Goal: Check status: Check status

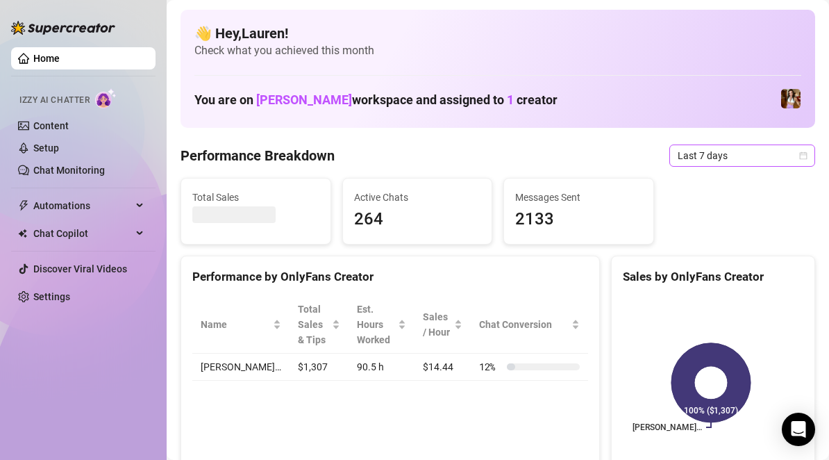
click at [799, 160] on div "Last 7 days" at bounding box center [742, 155] width 146 height 22
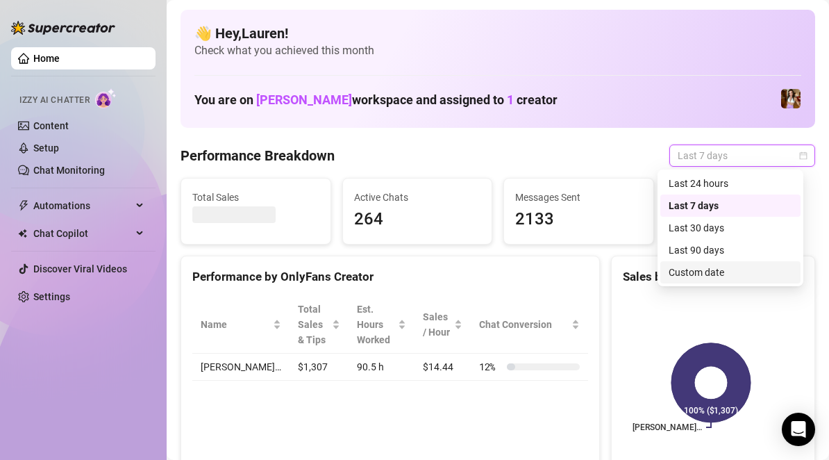
click at [735, 272] on div "Custom date" at bounding box center [731, 272] width 124 height 15
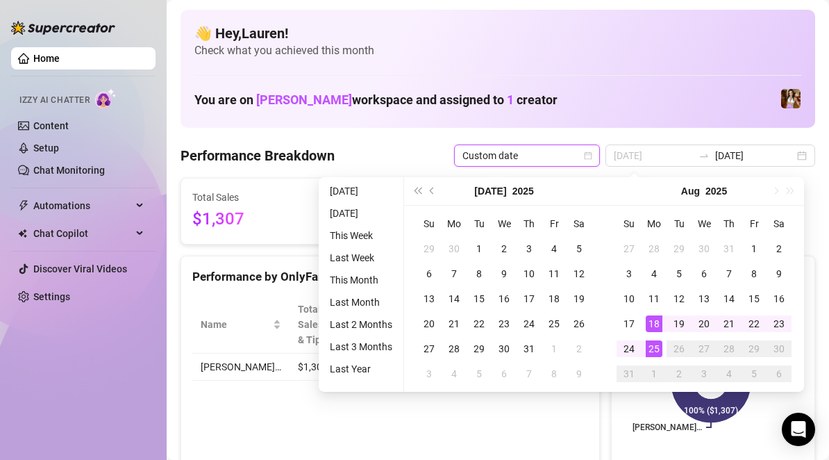
type input "[DATE]"
click at [655, 349] on div "25" at bounding box center [654, 348] width 17 height 17
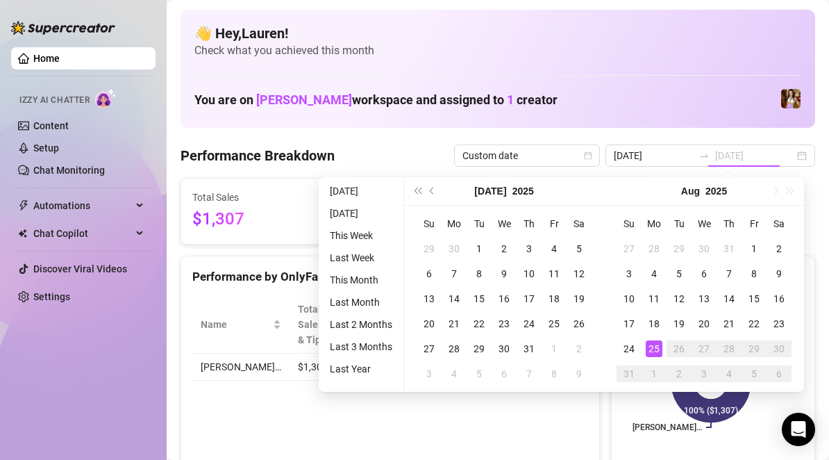
click at [655, 349] on div "25" at bounding box center [654, 348] width 17 height 17
click at [655, 349] on rect at bounding box center [711, 383] width 176 height 174
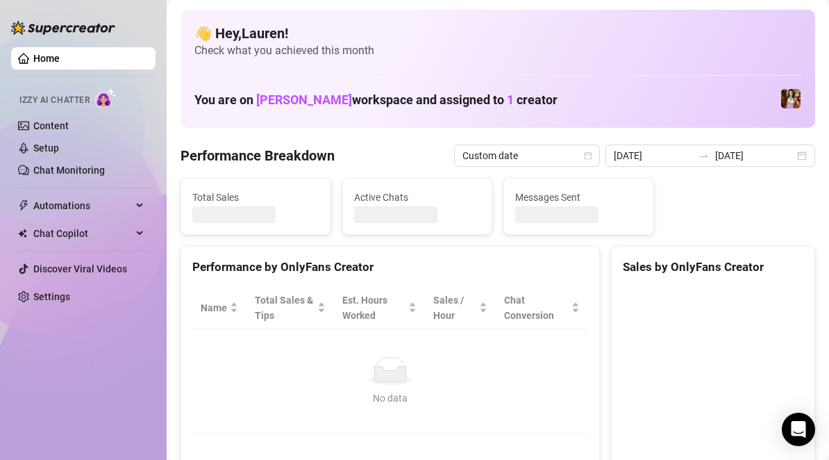
type input "[DATE]"
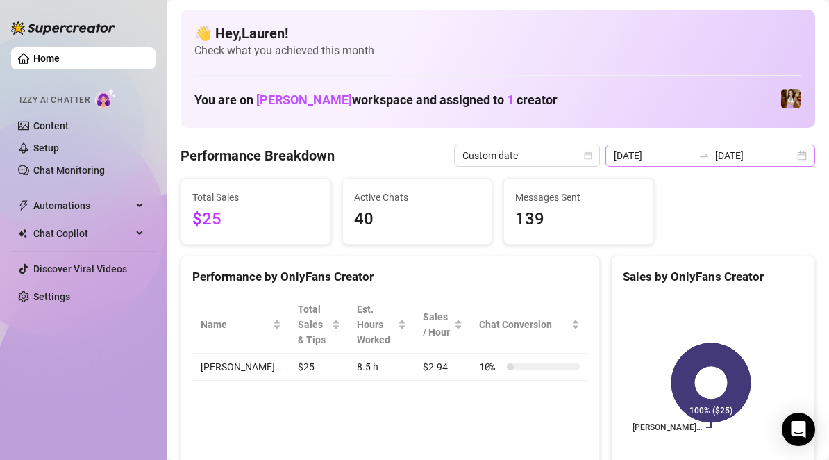
click at [790, 154] on div "2025-08-25 2025-08-25" at bounding box center [711, 155] width 210 height 22
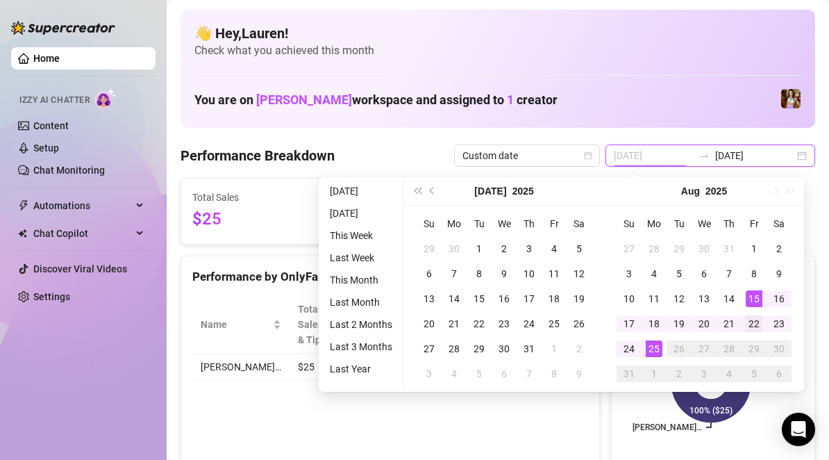
type input "2025-08-22"
click at [753, 319] on div "22" at bounding box center [754, 323] width 17 height 17
type input "[DATE]"
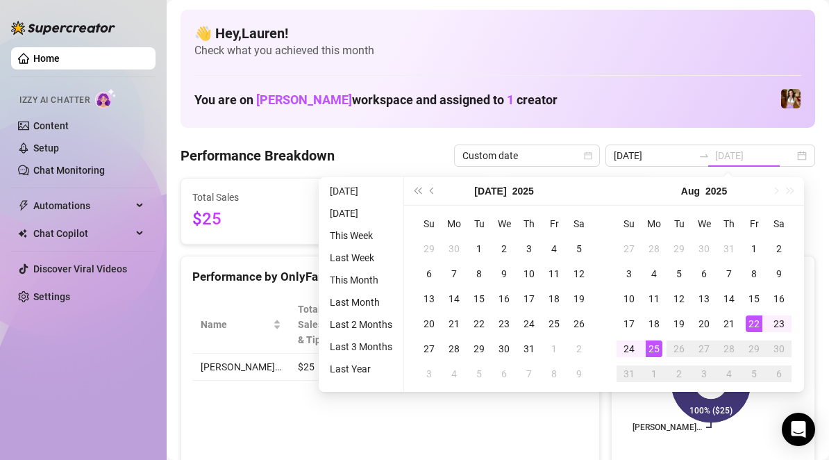
click at [651, 350] on div "25" at bounding box center [654, 348] width 17 height 17
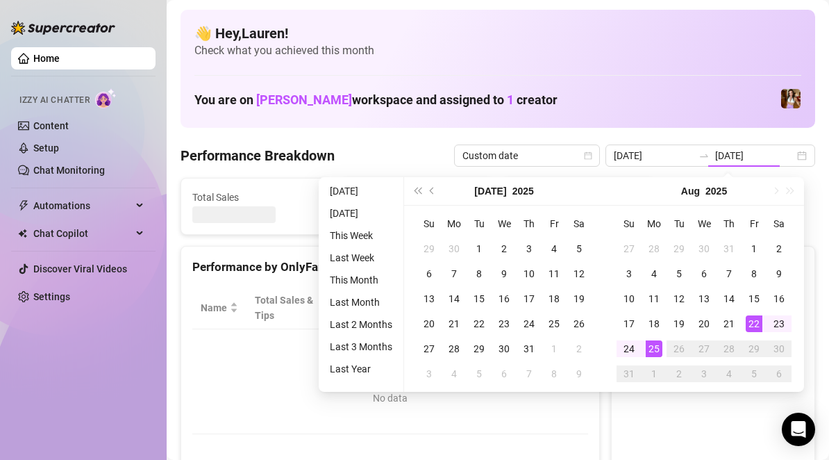
type input "2025-08-22"
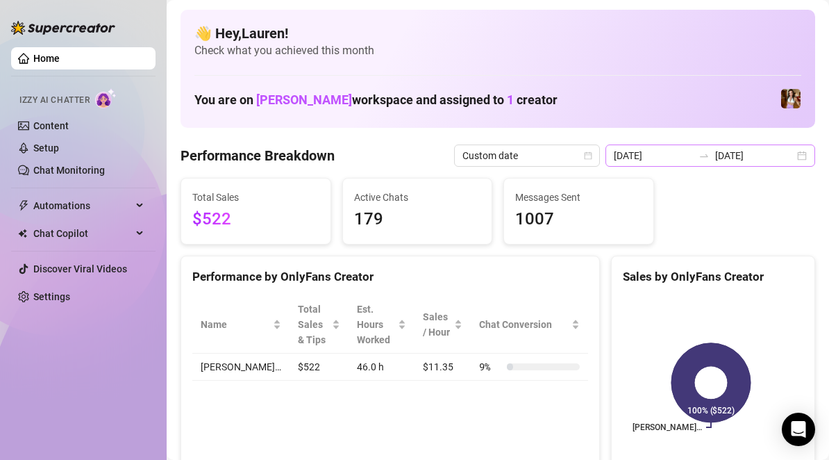
click at [793, 154] on div "2025-08-22 2025-08-25" at bounding box center [711, 155] width 210 height 22
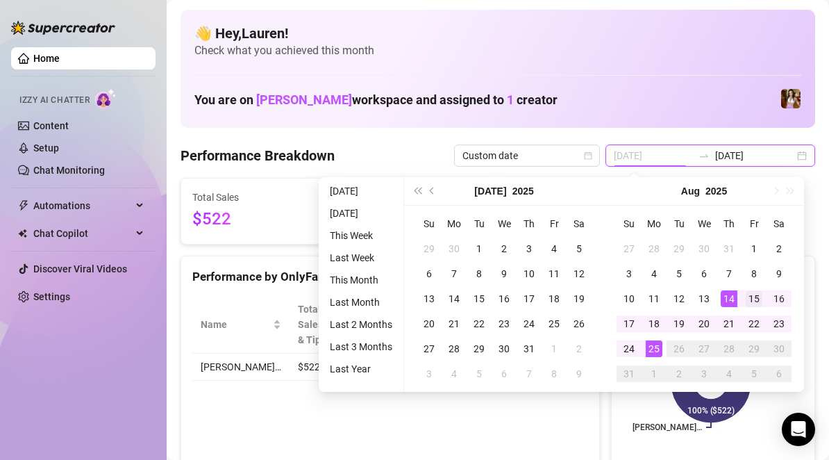
type input "2025-08-15"
click at [746, 296] on div "15" at bounding box center [754, 298] width 17 height 17
type input "2025-08-21"
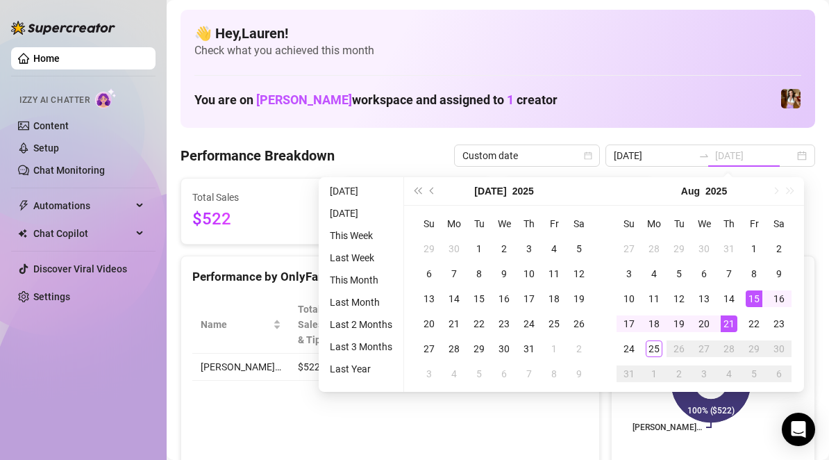
click at [735, 315] on div "21" at bounding box center [729, 323] width 17 height 17
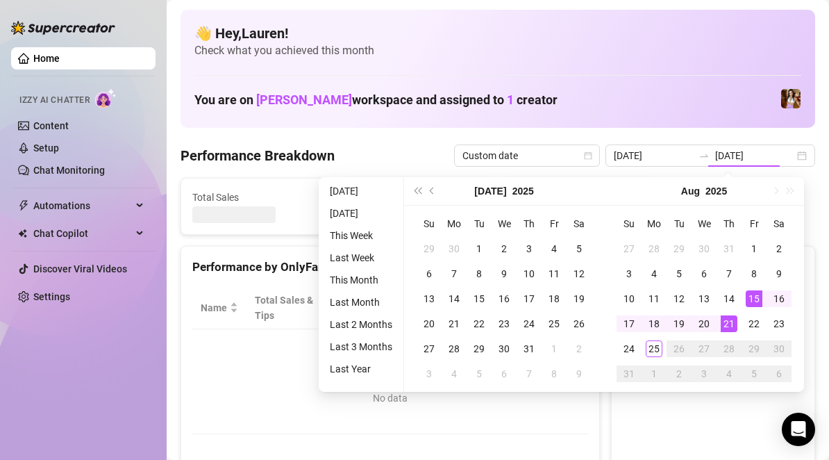
type input "2025-08-15"
type input "2025-08-21"
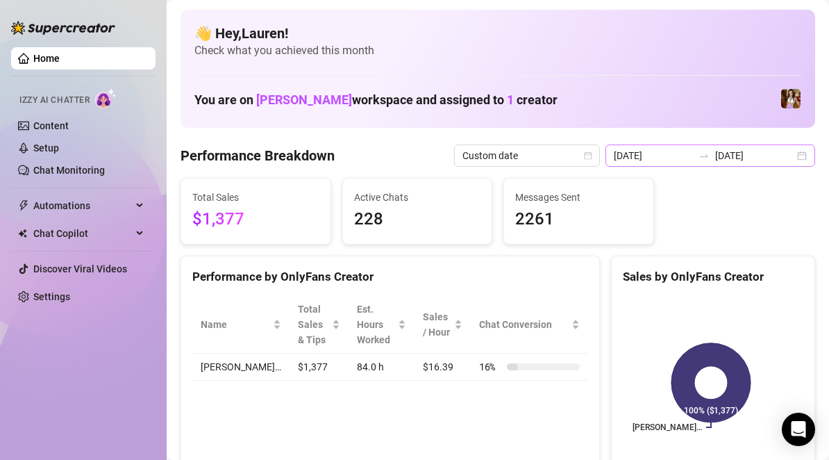
click at [789, 161] on div "2025-08-15 2025-08-21" at bounding box center [711, 155] width 210 height 22
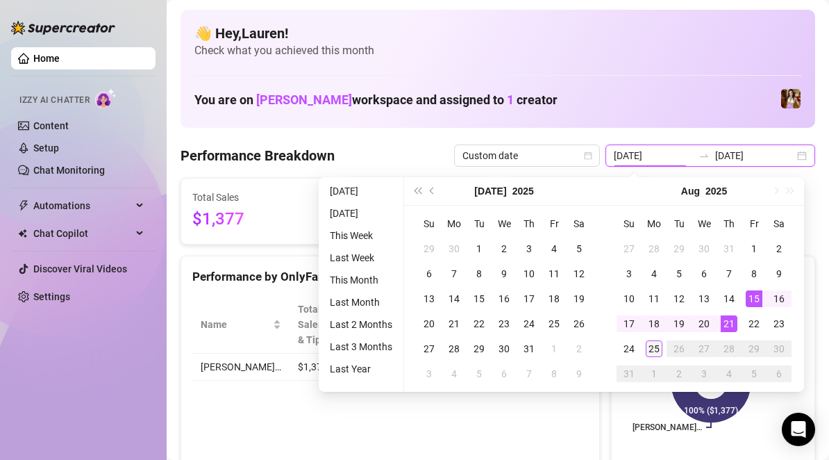
type input "[DATE]"
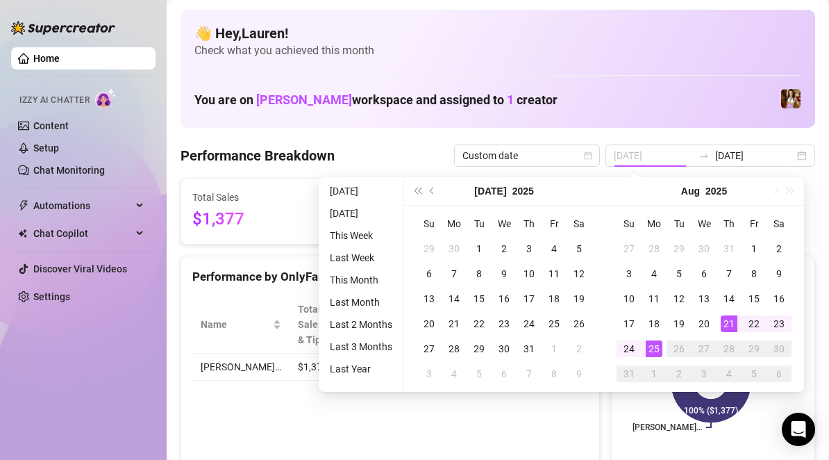
click at [658, 349] on div "25" at bounding box center [654, 348] width 17 height 17
type input "[DATE]"
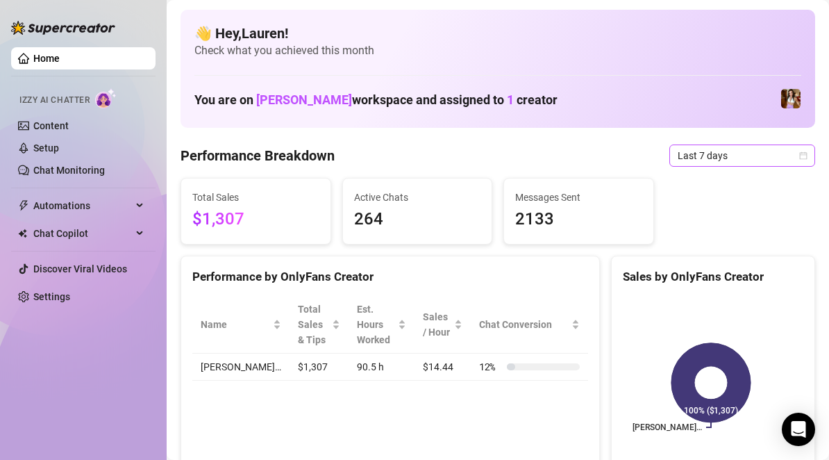
click at [743, 158] on span "Last 7 days" at bounding box center [742, 155] width 129 height 21
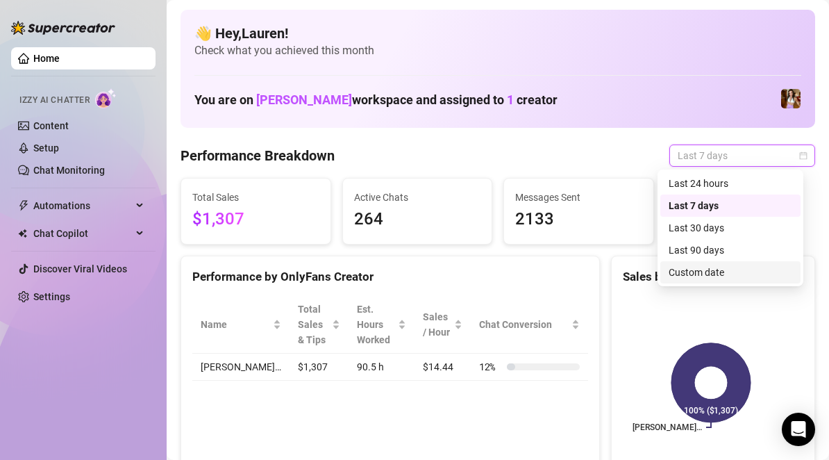
click at [713, 269] on div "Custom date" at bounding box center [731, 272] width 124 height 15
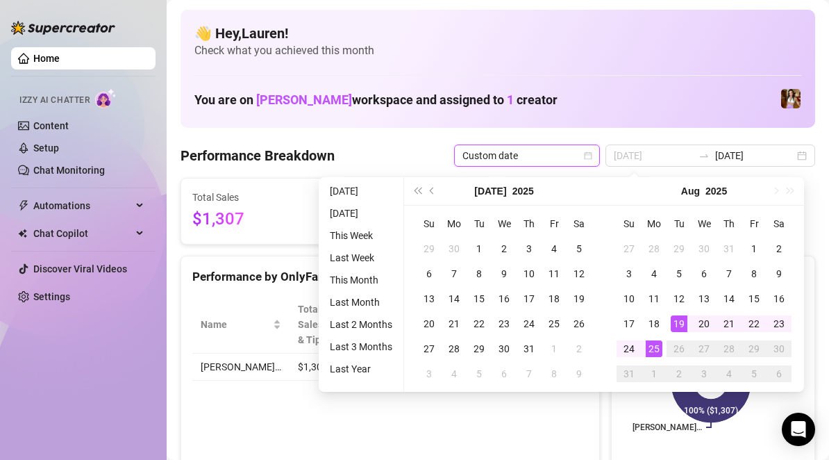
type input "[DATE]"
click at [655, 351] on div "25" at bounding box center [654, 348] width 17 height 17
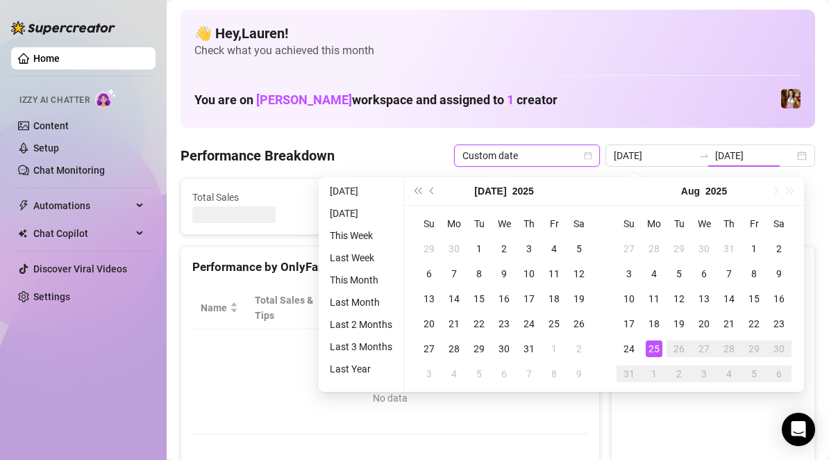
type input "[DATE]"
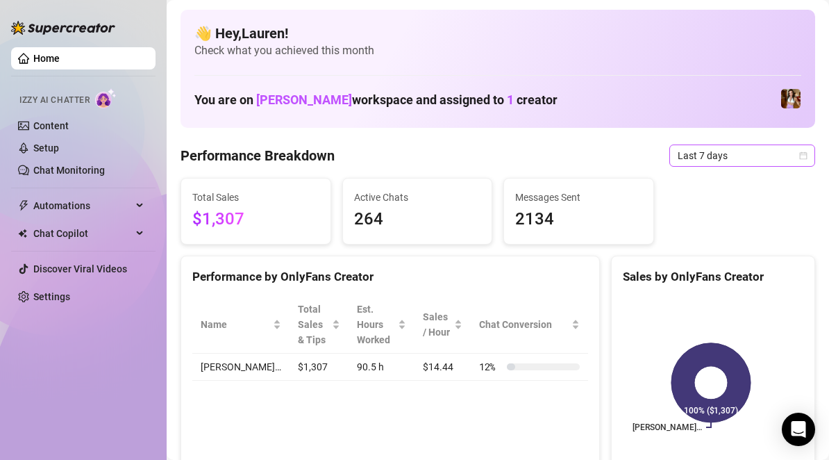
click at [771, 151] on span "Last 7 days" at bounding box center [742, 155] width 129 height 21
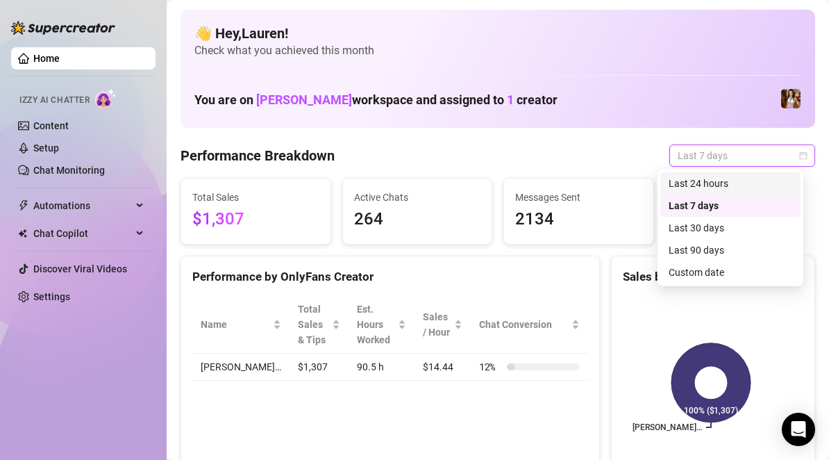
click at [749, 177] on div "Last 24 hours" at bounding box center [731, 183] width 124 height 15
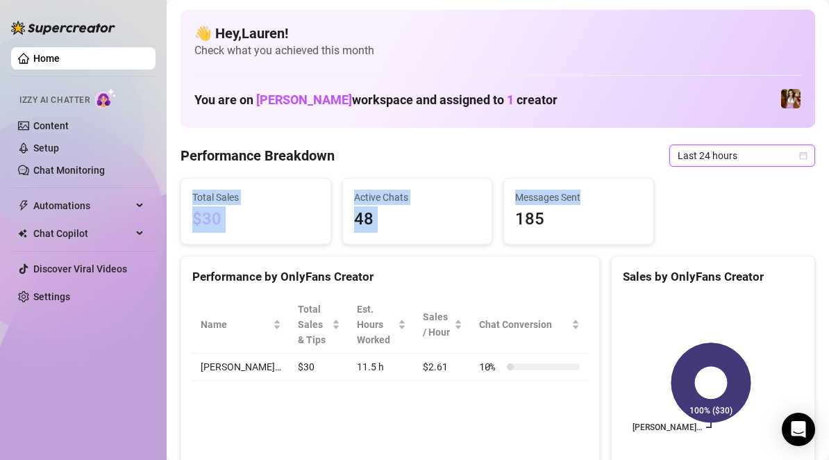
drag, startPoint x: 749, startPoint y: 177, endPoint x: 783, endPoint y: 149, distance: 43.9
click at [799, 152] on icon "calendar" at bounding box center [803, 155] width 8 height 8
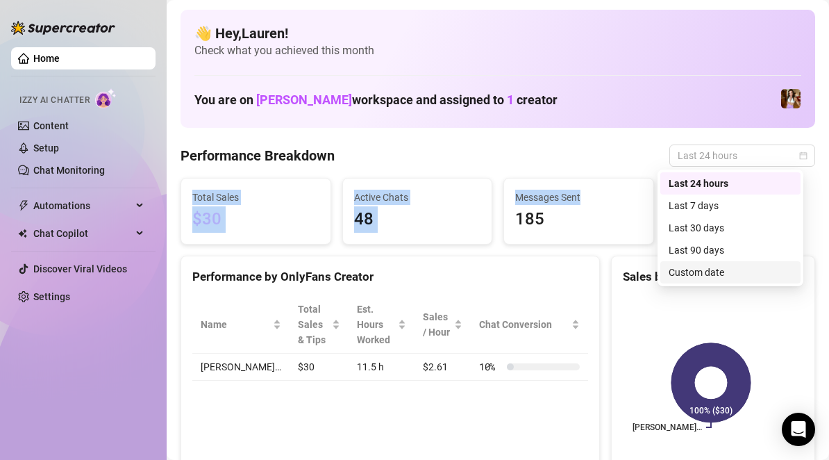
click at [731, 267] on div "Custom date" at bounding box center [731, 272] width 124 height 15
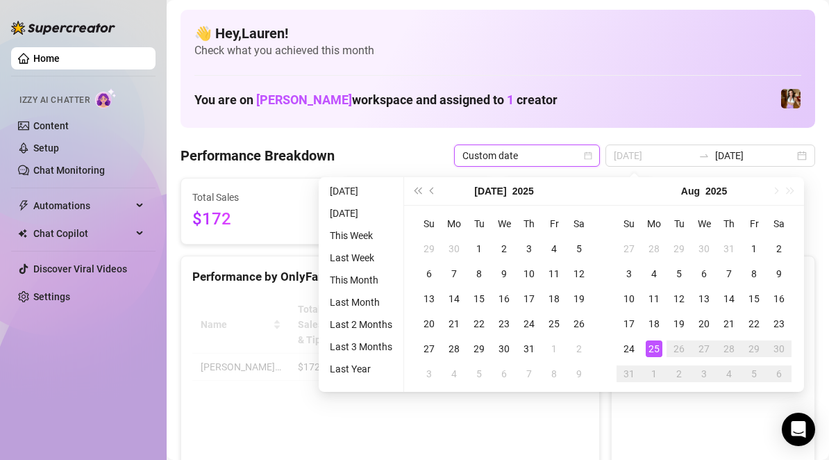
type input "[DATE]"
click at [654, 353] on div "25" at bounding box center [654, 348] width 17 height 17
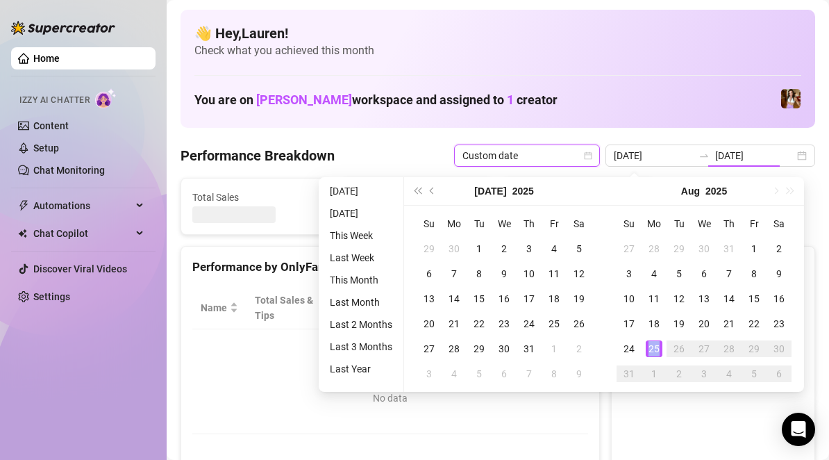
type input "[DATE]"
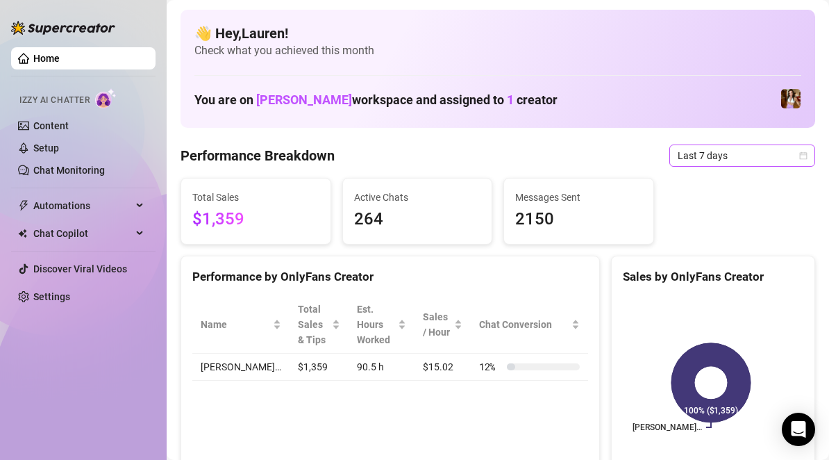
click at [796, 151] on div "Last 7 days" at bounding box center [742, 155] width 146 height 22
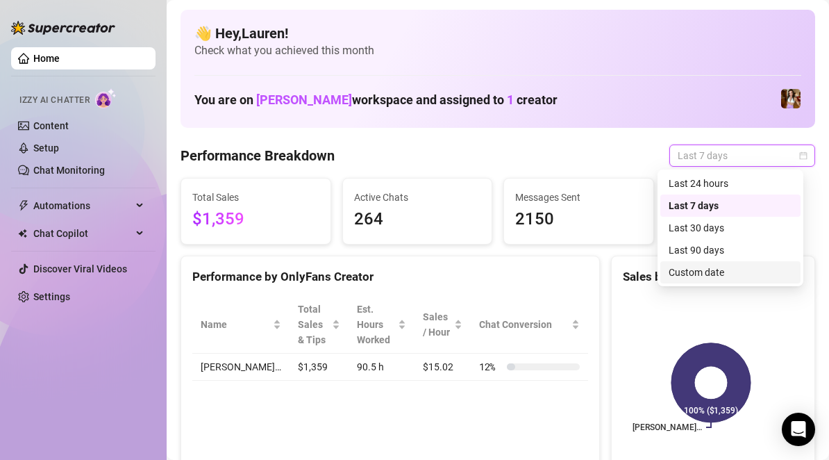
click at [715, 273] on div "Custom date" at bounding box center [731, 272] width 124 height 15
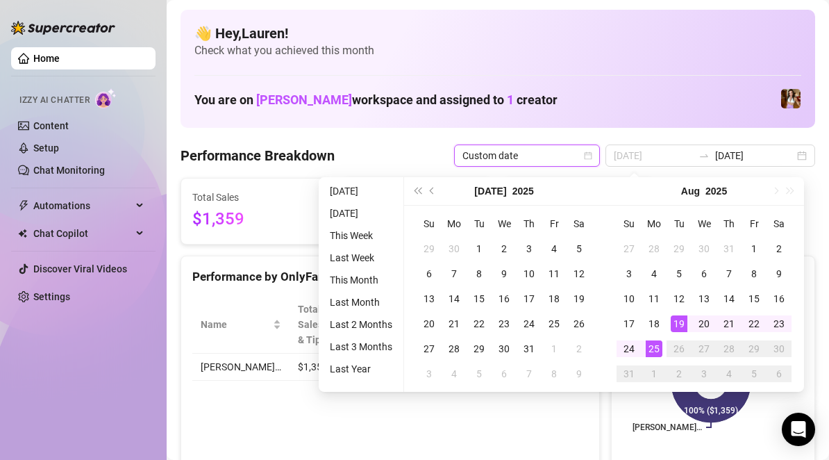
type input "[DATE]"
click at [651, 349] on div "25" at bounding box center [654, 348] width 17 height 17
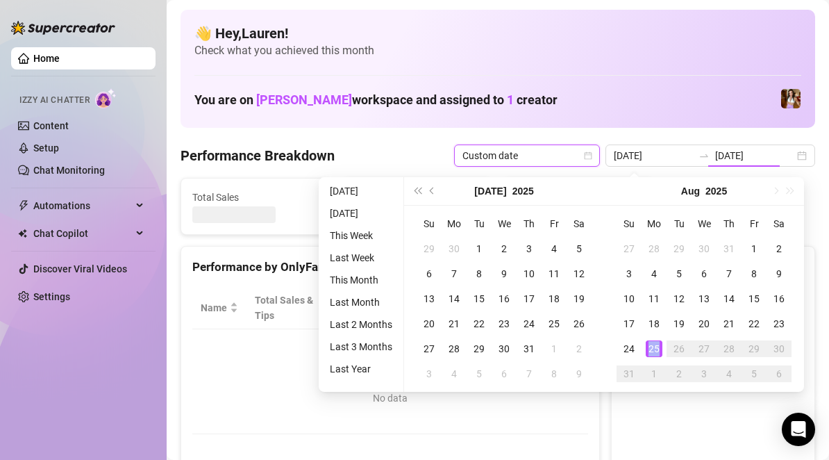
type input "[DATE]"
